Goal: Task Accomplishment & Management: Use online tool/utility

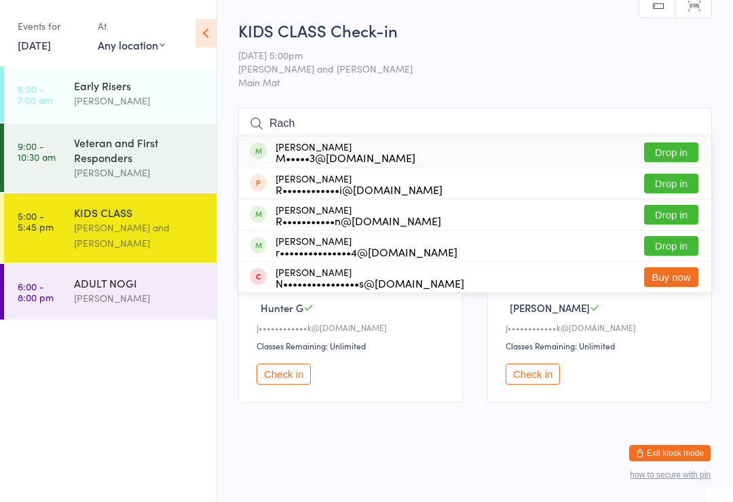
type input "Rach"
click at [667, 245] on button "Drop in" at bounding box center [671, 246] width 54 height 20
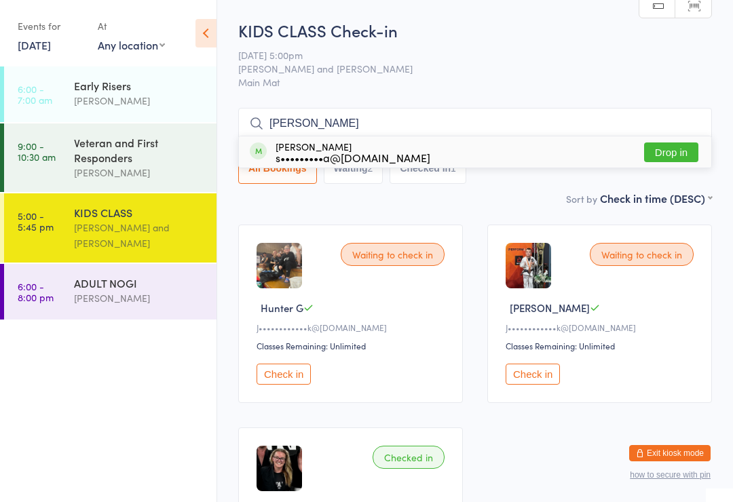
type input "[PERSON_NAME]"
click at [678, 152] on button "Drop in" at bounding box center [671, 152] width 54 height 20
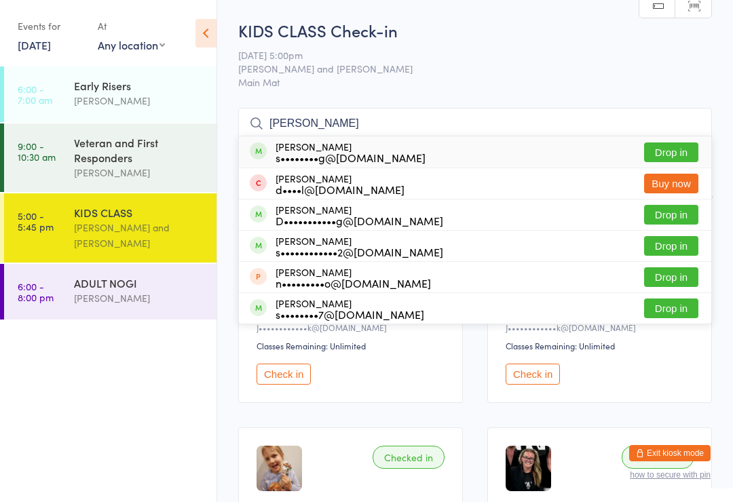
type input "[PERSON_NAME]"
click at [683, 143] on button "Drop in" at bounding box center [671, 152] width 54 height 20
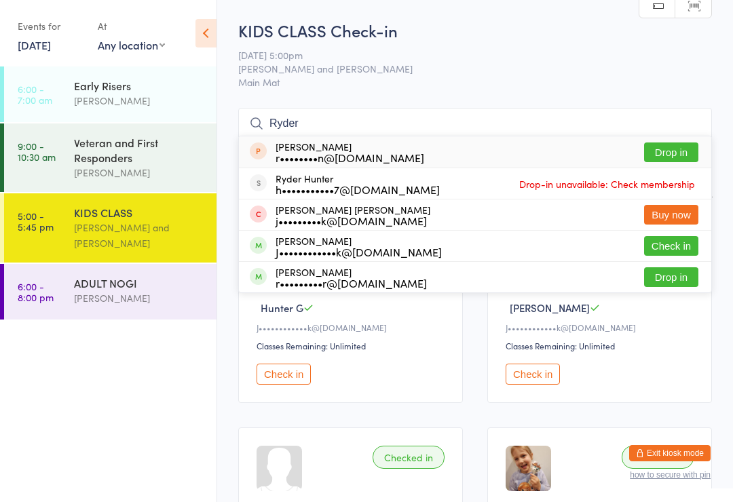
type input "Ryder"
click at [689, 249] on button "Check in" at bounding box center [671, 246] width 54 height 20
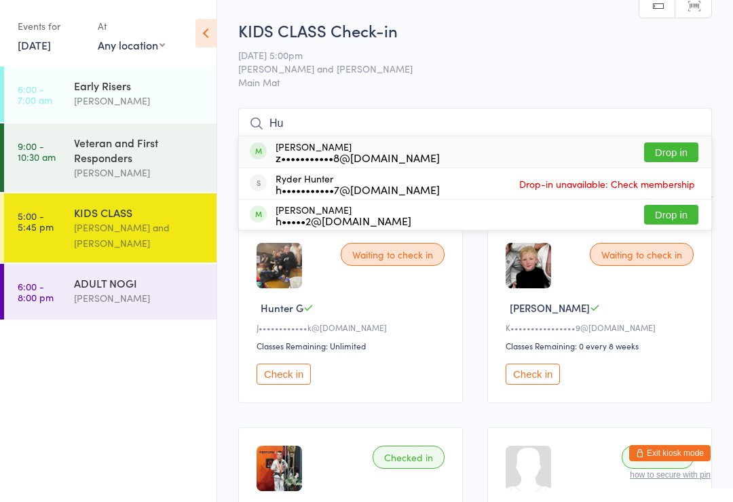
click at [292, 370] on button "Check in" at bounding box center [283, 374] width 54 height 21
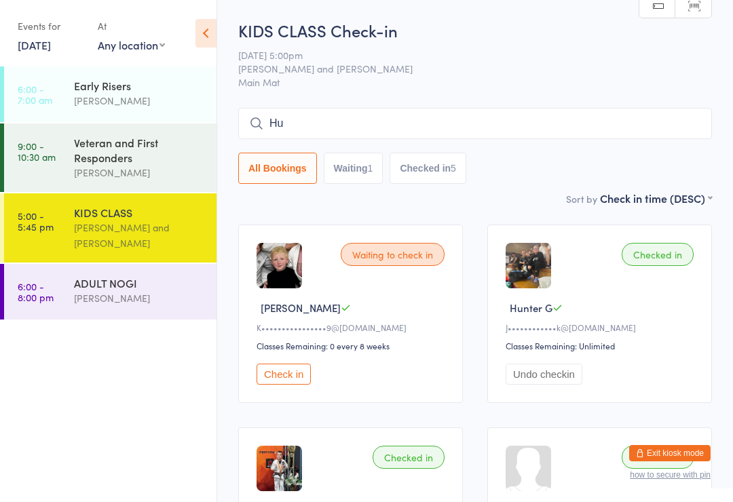
click at [315, 129] on input "Hu" at bounding box center [474, 123] width 473 height 31
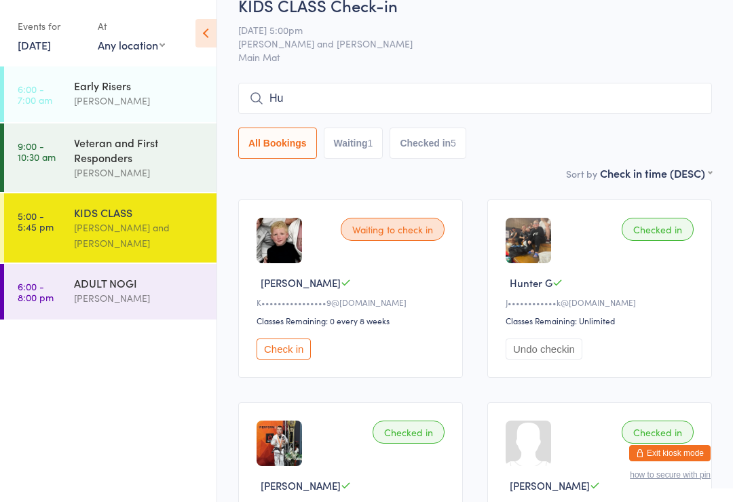
scroll to position [109, 0]
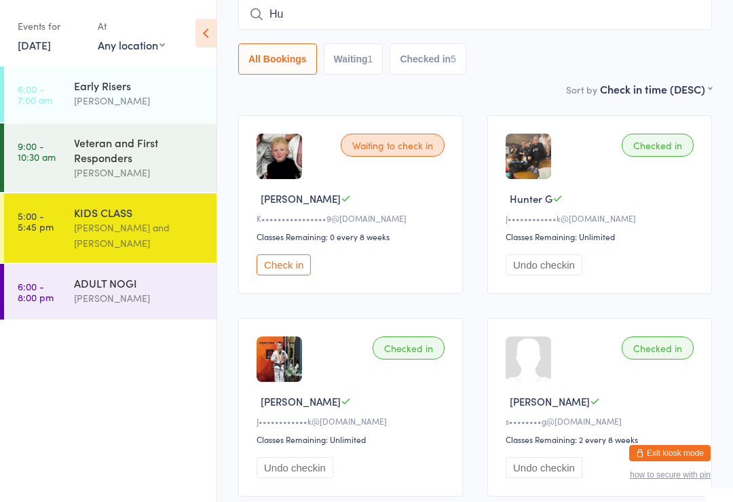
type input "H"
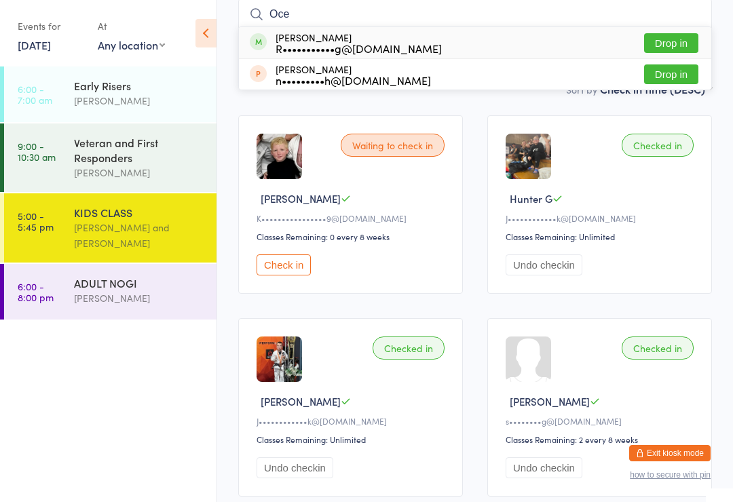
type input "Oce"
click at [667, 47] on button "Drop in" at bounding box center [671, 43] width 54 height 20
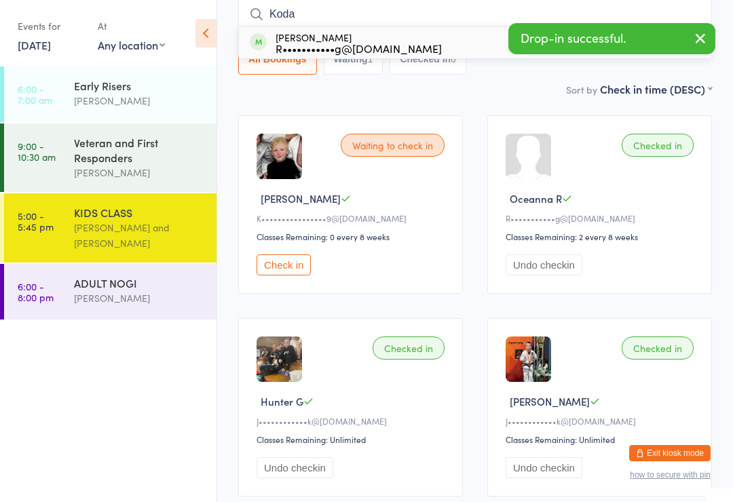
click at [699, 40] on icon "button" at bounding box center [700, 38] width 16 height 17
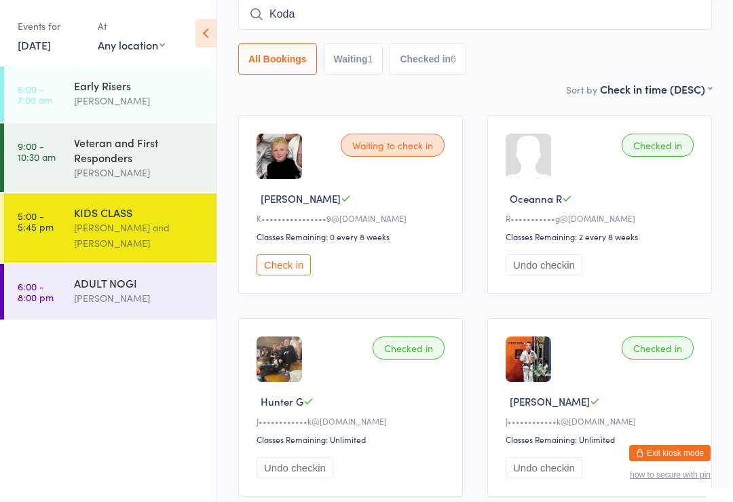
click at [514, 5] on input "Koda" at bounding box center [474, 14] width 473 height 31
click at [464, 9] on input "Koda" at bounding box center [474, 14] width 473 height 31
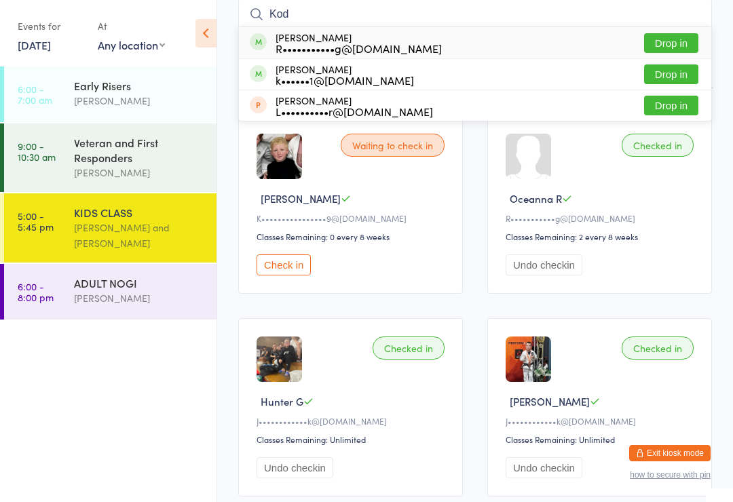
type input "Koda"
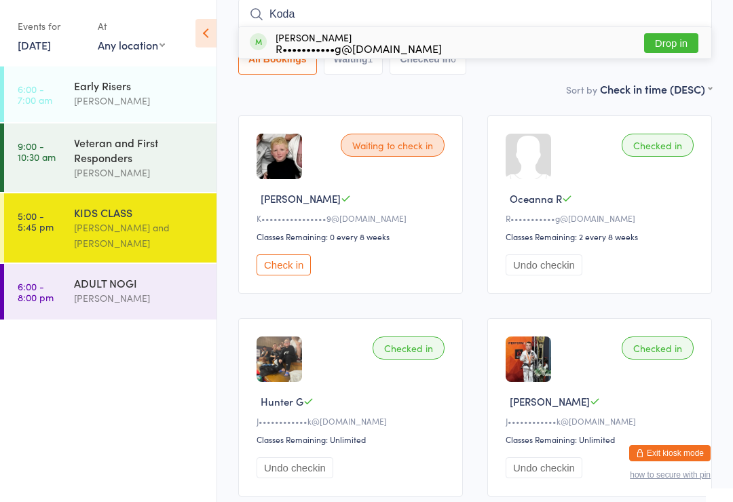
click at [666, 37] on button "Drop in" at bounding box center [671, 43] width 54 height 20
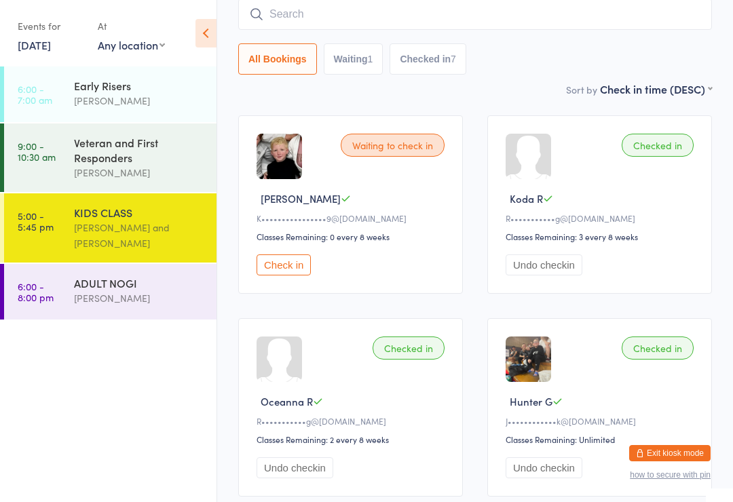
click at [282, 261] on button "Check in" at bounding box center [283, 264] width 54 height 21
click at [96, 317] on div "ADULT NOGI [PERSON_NAME]" at bounding box center [145, 291] width 142 height 54
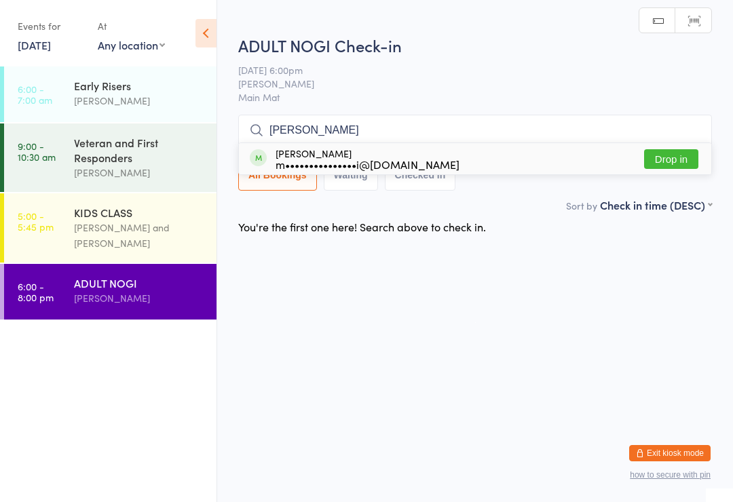
type input "[PERSON_NAME]"
click at [675, 153] on button "Drop in" at bounding box center [671, 159] width 54 height 20
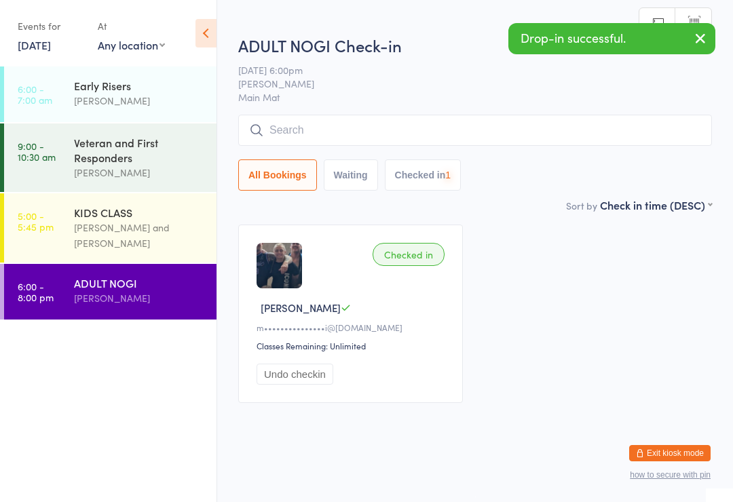
click at [98, 218] on div "KIDS CLASS" at bounding box center [139, 212] width 131 height 15
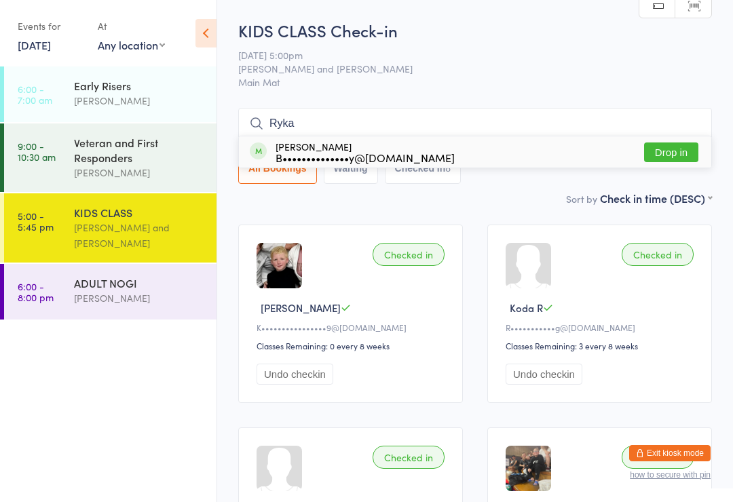
type input "Ryka"
click at [667, 151] on button "Drop in" at bounding box center [671, 152] width 54 height 20
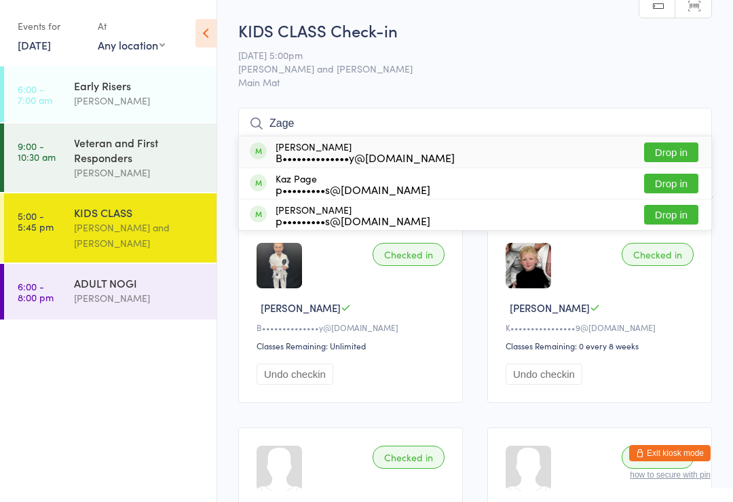
type input "Zage"
click at [688, 150] on button "Drop in" at bounding box center [671, 152] width 54 height 20
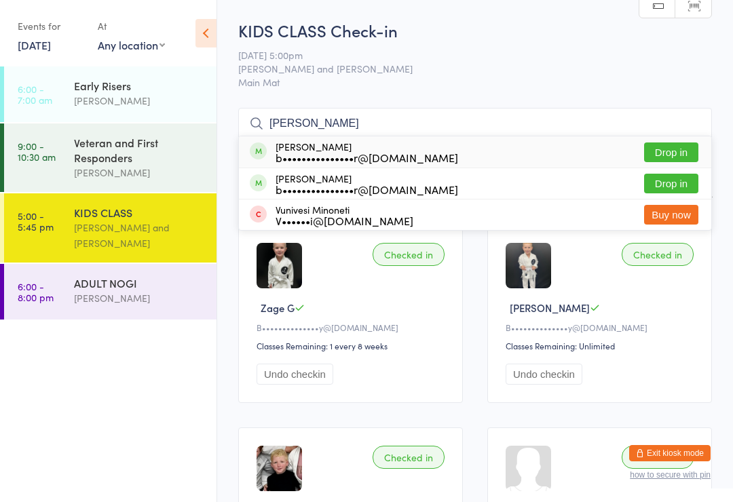
type input "[PERSON_NAME]"
click at [684, 145] on button "Drop in" at bounding box center [671, 152] width 54 height 20
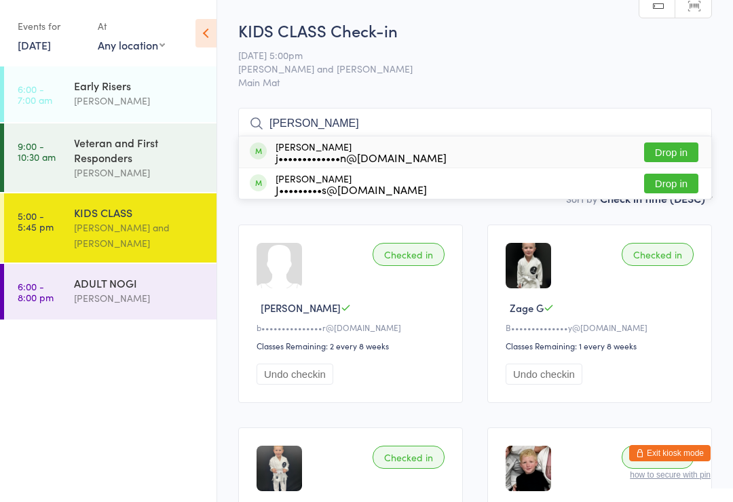
type input "[PERSON_NAME]"
click at [362, 161] on div "j•••••••••••••n@[DOMAIN_NAME]" at bounding box center [360, 157] width 171 height 11
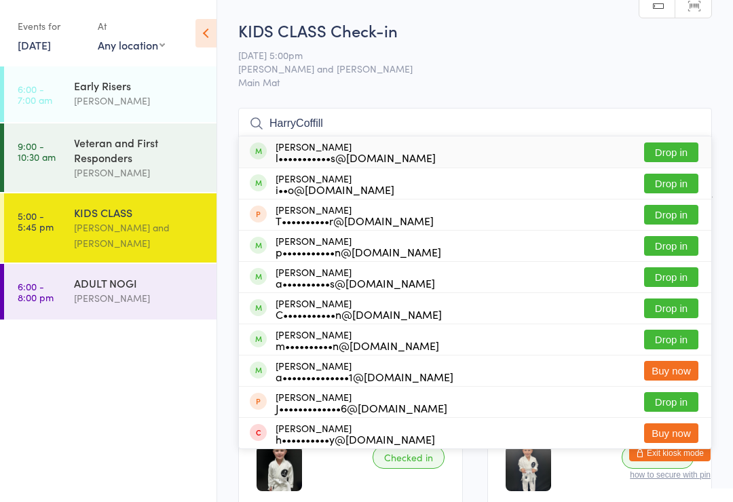
type input "HarryCoffill"
click at [674, 147] on button "Drop in" at bounding box center [671, 152] width 54 height 20
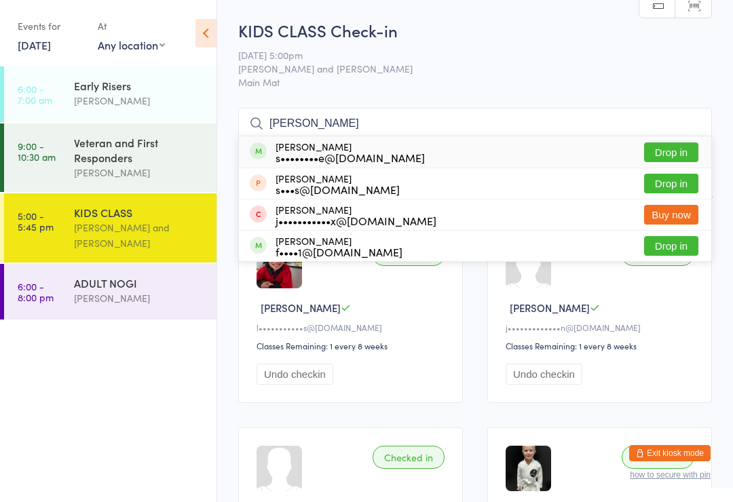
type input "[PERSON_NAME]"
click at [672, 220] on button "Buy now" at bounding box center [671, 215] width 54 height 20
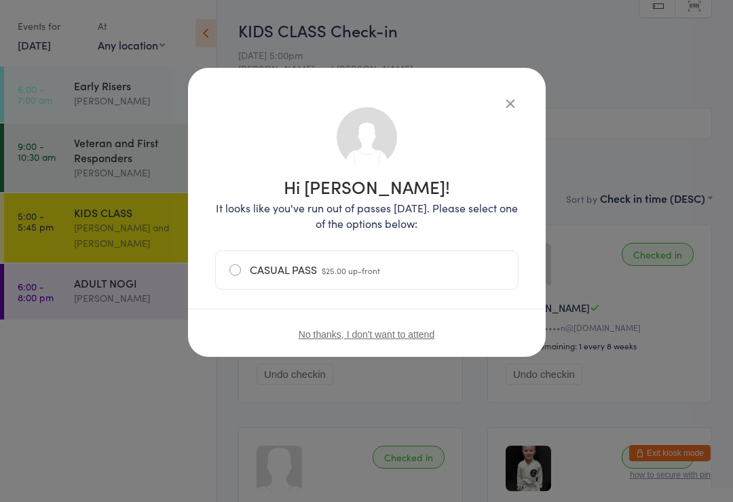
click at [515, 96] on icon "button" at bounding box center [510, 103] width 15 height 15
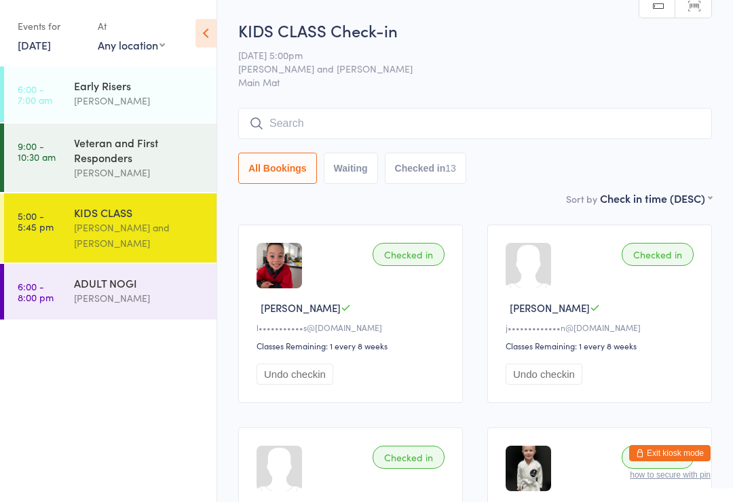
click at [512, 123] on input "search" at bounding box center [474, 123] width 473 height 31
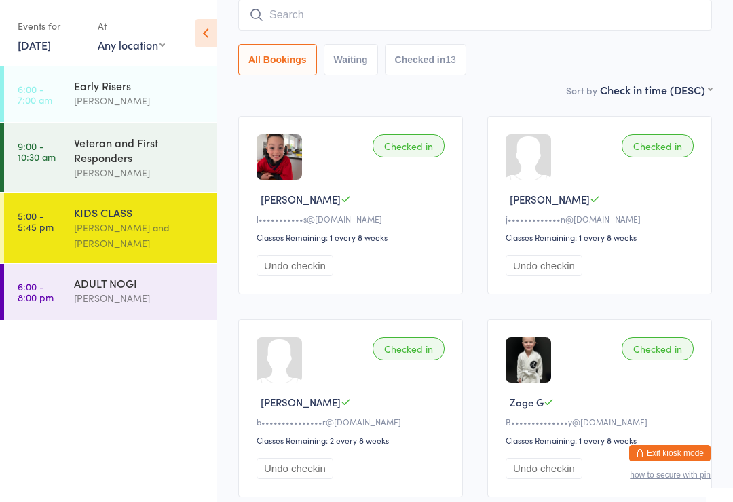
scroll to position [109, 0]
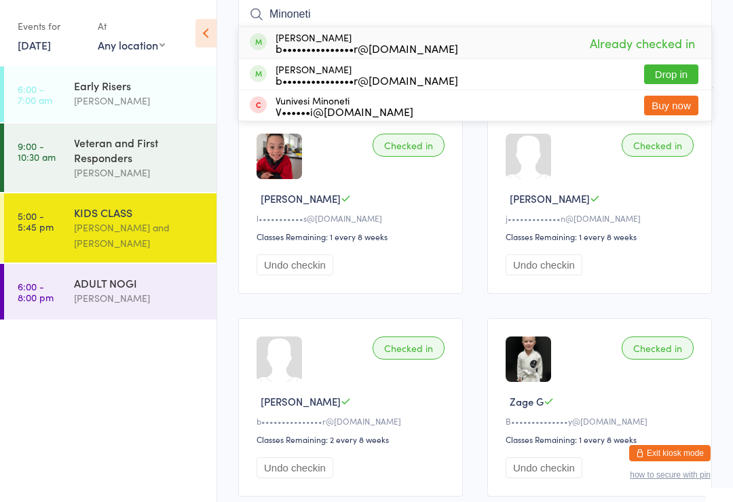
type input "Minoneti"
click at [686, 73] on button "Drop in" at bounding box center [671, 74] width 54 height 20
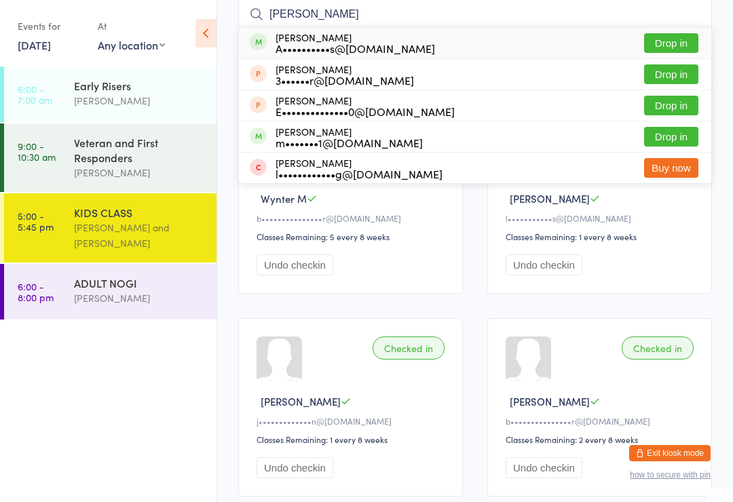
type input "[PERSON_NAME]"
click at [665, 35] on button "Drop in" at bounding box center [671, 43] width 54 height 20
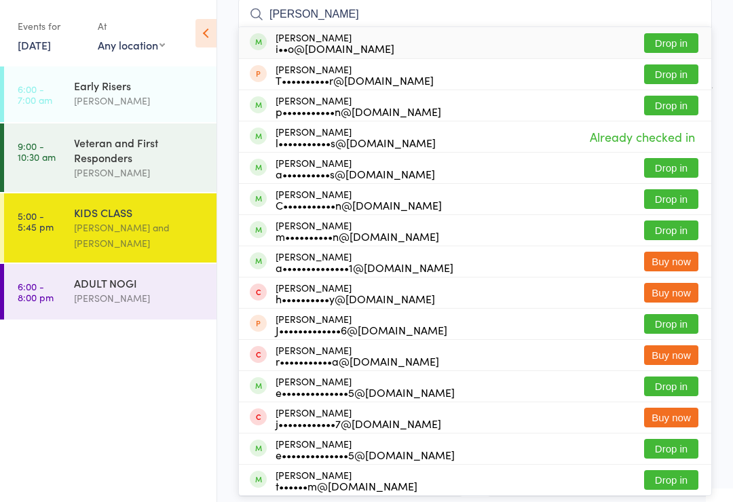
type input "[PERSON_NAME]"
click at [664, 163] on button "Drop in" at bounding box center [671, 168] width 54 height 20
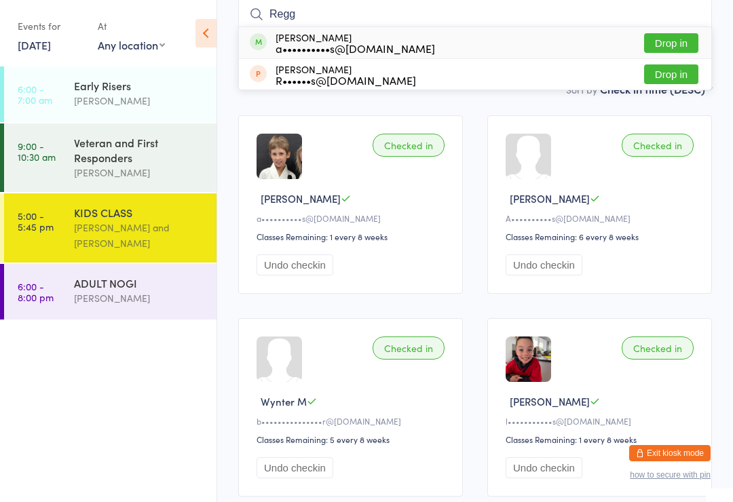
type input "Regg"
click at [687, 43] on button "Drop in" at bounding box center [671, 43] width 54 height 20
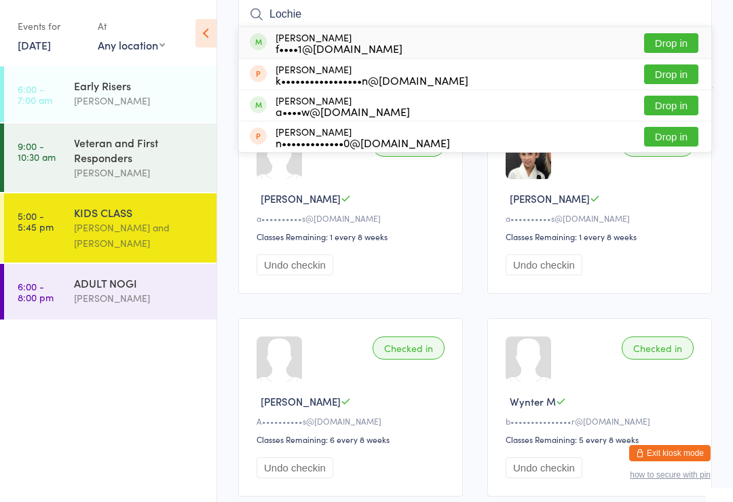
type input "Lochie"
click at [333, 52] on div "f••••1@[DOMAIN_NAME]" at bounding box center [338, 48] width 127 height 11
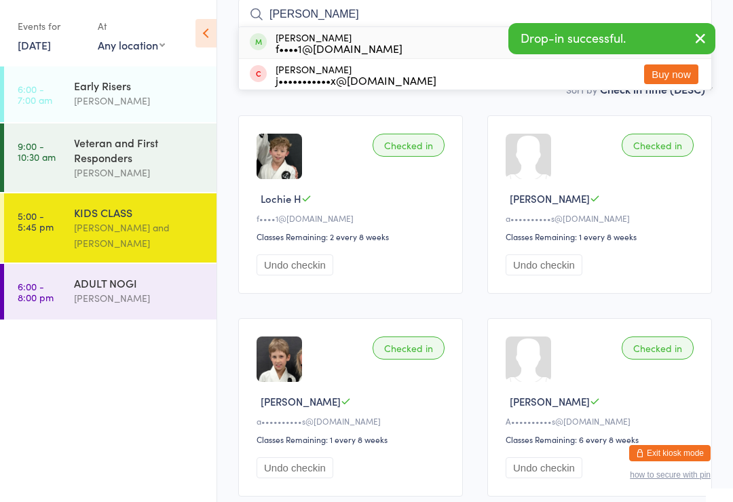
type input "[PERSON_NAME]"
click at [296, 49] on div "f••••1@[DOMAIN_NAME]" at bounding box center [338, 48] width 127 height 11
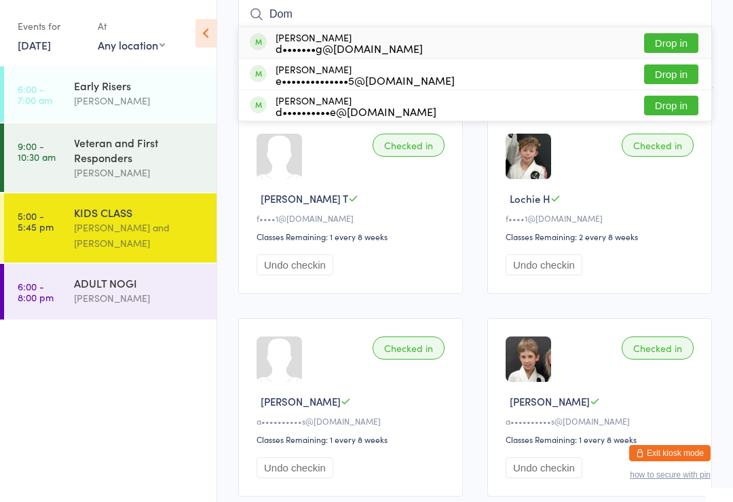
type input "Dom"
click at [357, 76] on div "e••••••••••••••5@[DOMAIN_NAME]" at bounding box center [364, 80] width 179 height 11
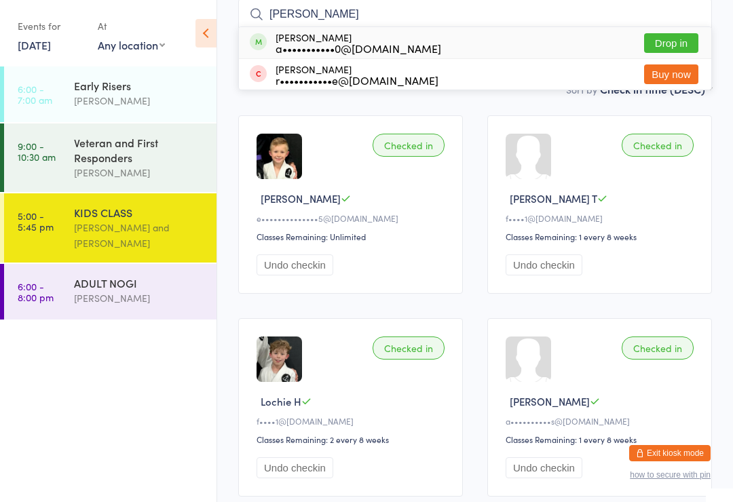
type input "[PERSON_NAME]"
click at [673, 38] on button "Drop in" at bounding box center [671, 43] width 54 height 20
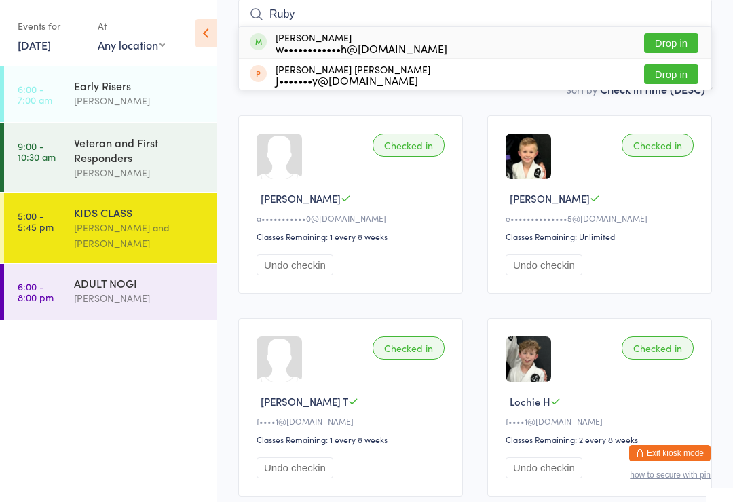
type input "Ruby"
click at [274, 33] on div "[PERSON_NAME] w••••••••••••h@[DOMAIN_NAME] Drop in" at bounding box center [475, 42] width 472 height 31
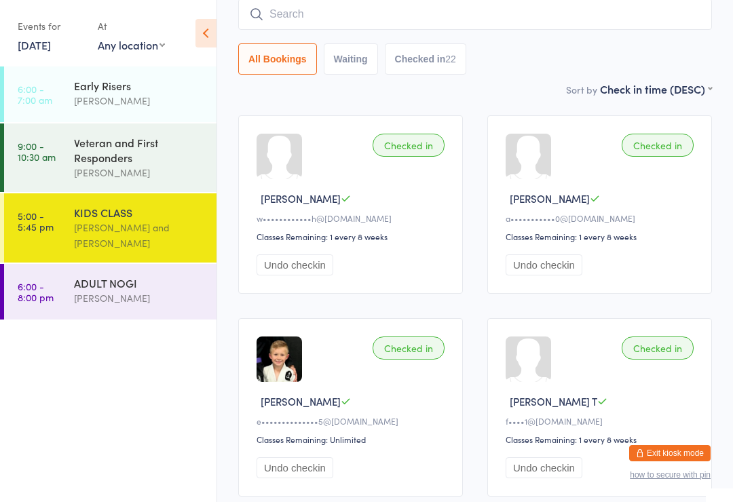
click at [132, 287] on div "ADULT NOGI" at bounding box center [139, 282] width 131 height 15
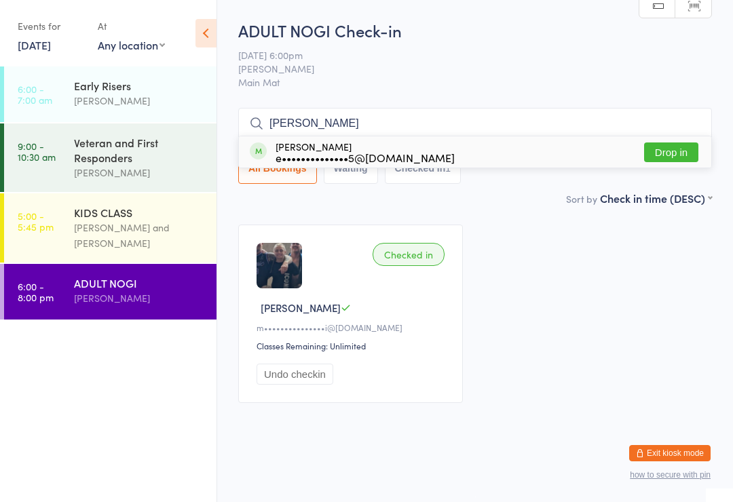
type input "[PERSON_NAME]"
click at [673, 155] on button "Drop in" at bounding box center [671, 152] width 54 height 20
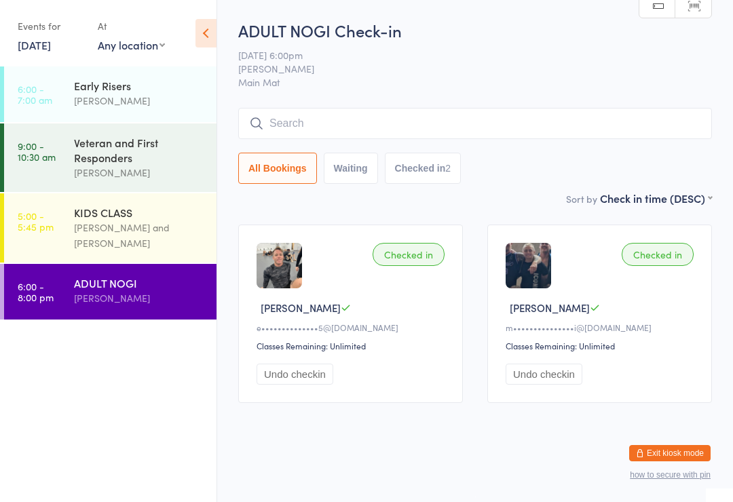
click at [68, 229] on link "5:00 - 5:45 pm KIDS CLASS [PERSON_NAME] and [PERSON_NAME]" at bounding box center [110, 227] width 212 height 69
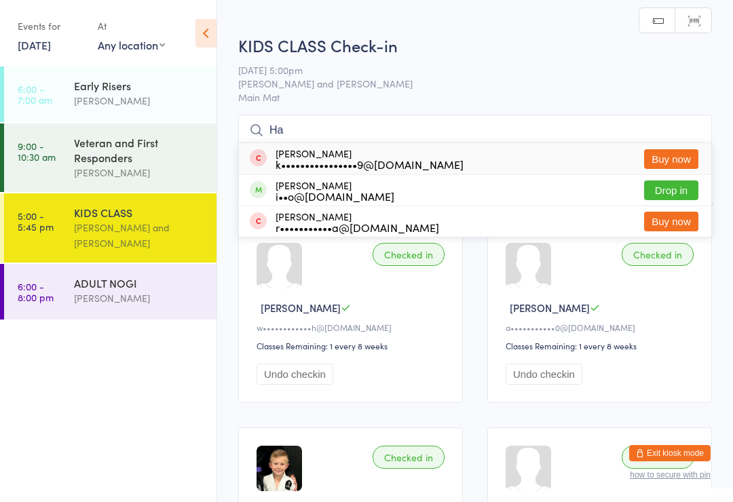
type input "Ha"
click at [290, 197] on div "i••o@[DOMAIN_NAME]" at bounding box center [334, 196] width 119 height 11
